Goal: Information Seeking & Learning: Learn about a topic

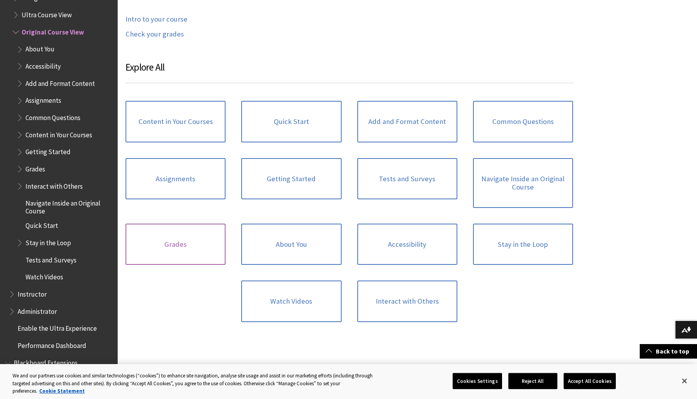
scroll to position [751, 0]
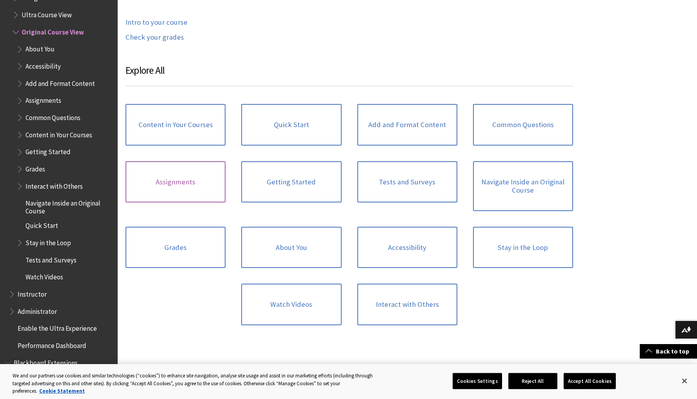
click at [184, 179] on link "Assignments" at bounding box center [176, 182] width 100 height 42
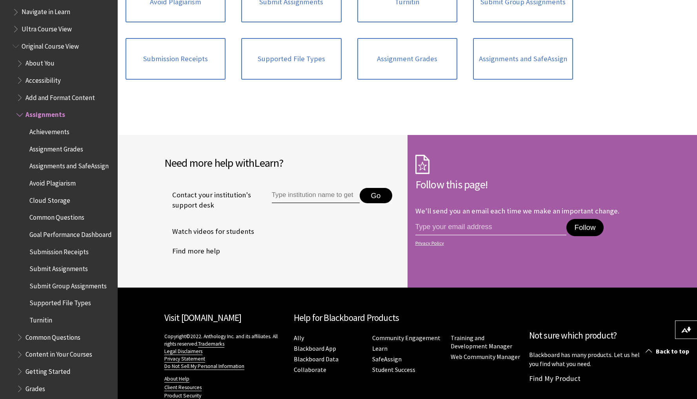
scroll to position [889, 0]
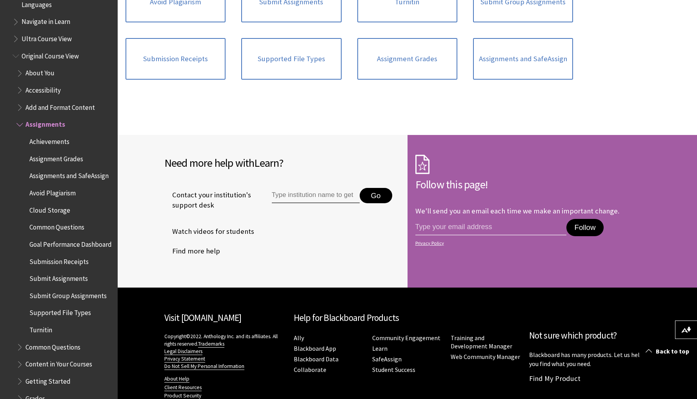
click at [62, 101] on span "Add and Format Content" at bounding box center [60, 106] width 69 height 11
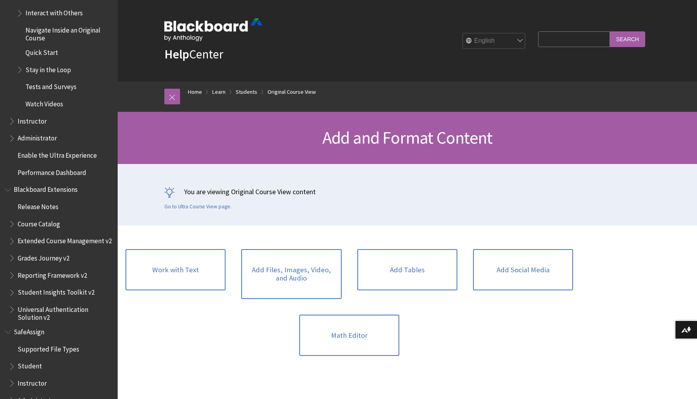
scroll to position [1177, 0]
click at [30, 360] on span "Student" at bounding box center [30, 365] width 24 height 11
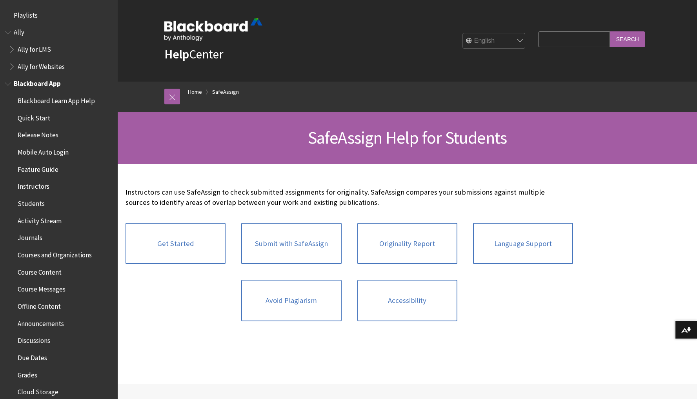
click at [14, 84] on span "Blackboard App" at bounding box center [37, 82] width 47 height 11
